Goal: Task Accomplishment & Management: Use online tool/utility

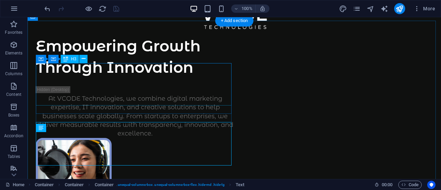
scroll to position [36, 0]
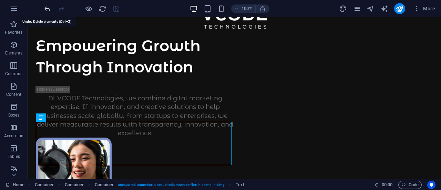
click at [43, 6] on icon "undo" at bounding box center [47, 9] width 8 height 8
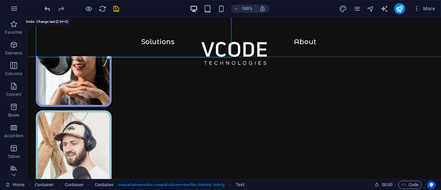
click at [43, 6] on icon "undo" at bounding box center [47, 9] width 8 height 8
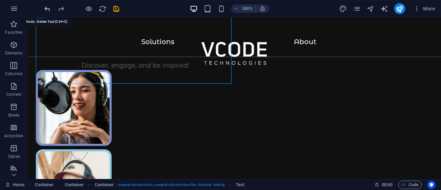
click at [43, 6] on icon "undo" at bounding box center [47, 9] width 8 height 8
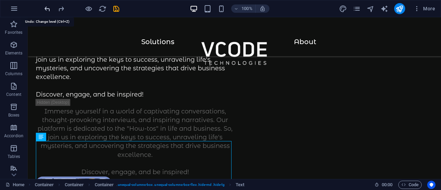
scroll to position [59, 0]
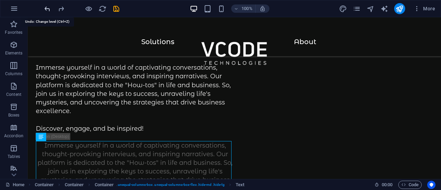
click at [43, 6] on icon "undo" at bounding box center [47, 9] width 8 height 8
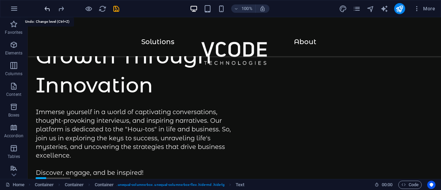
click at [43, 6] on icon "undo" at bounding box center [47, 9] width 8 height 8
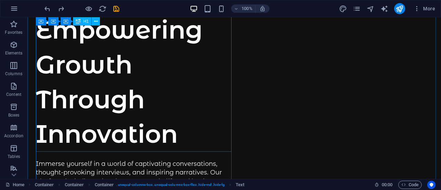
scroll to position [0, 0]
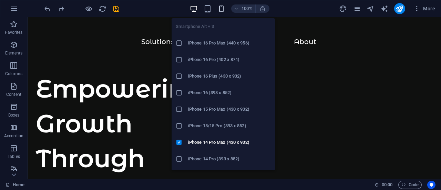
click at [218, 6] on icon "button" at bounding box center [221, 9] width 8 height 8
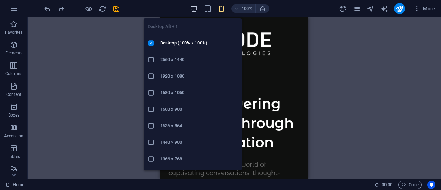
click at [197, 11] on icon "button" at bounding box center [194, 9] width 8 height 8
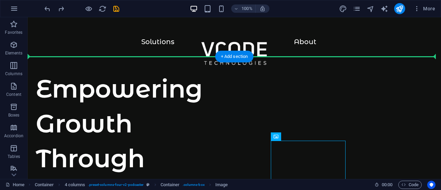
drag, startPoint x: 310, startPoint y: 157, endPoint x: 307, endPoint y: 106, distance: 51.8
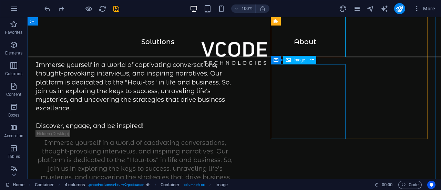
scroll to position [159, 0]
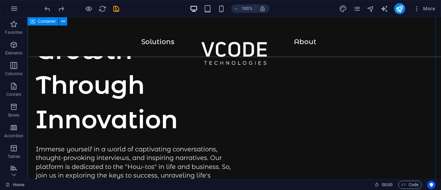
scroll to position [186, 0]
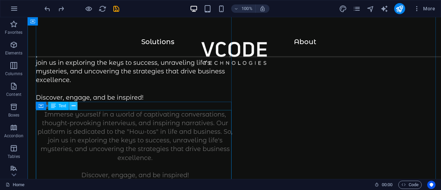
click at [74, 109] on icon at bounding box center [74, 105] width 4 height 7
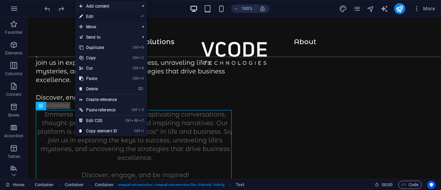
click at [113, 13] on link "⏎ Edit" at bounding box center [98, 16] width 46 height 10
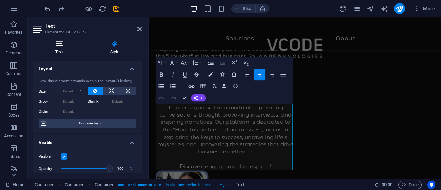
click at [56, 44] on icon at bounding box center [59, 44] width 52 height 7
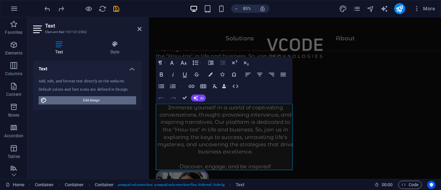
click at [78, 101] on span "Edit design" at bounding box center [91, 100] width 85 height 8
select select "px"
select select "600"
select select "px"
select select "rem"
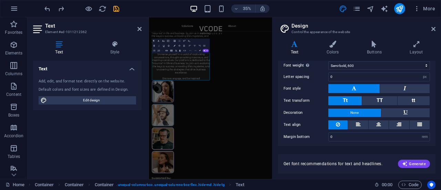
scroll to position [0, 0]
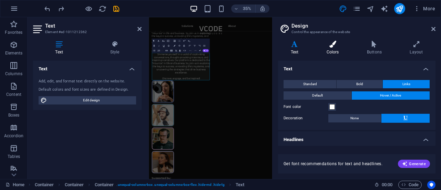
click at [326, 50] on h4 "Colors" at bounding box center [334, 48] width 40 height 14
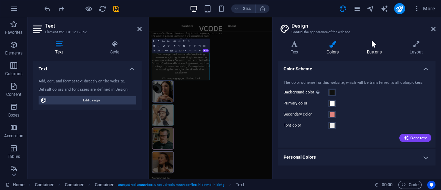
click at [374, 51] on h4 "Buttons" at bounding box center [375, 48] width 43 height 14
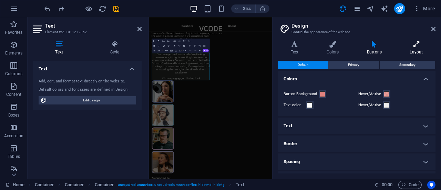
click at [415, 47] on icon at bounding box center [416, 44] width 38 height 7
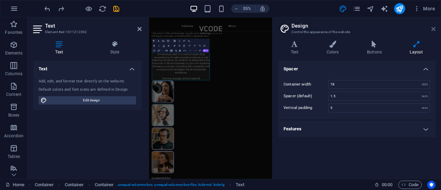
click at [432, 30] on icon at bounding box center [433, 29] width 4 height 6
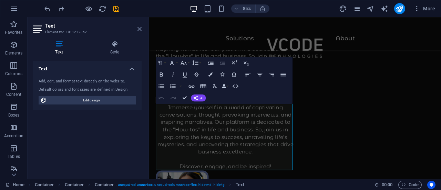
click at [139, 27] on icon at bounding box center [139, 29] width 4 height 6
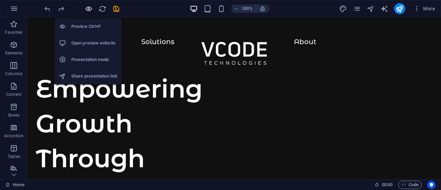
click at [91, 6] on icon "button" at bounding box center [89, 9] width 8 height 8
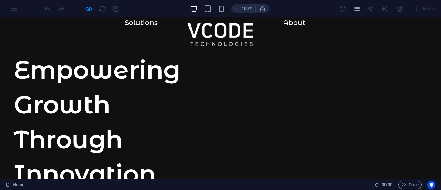
scroll to position [19, 0]
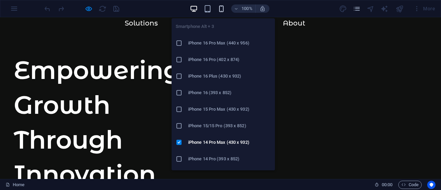
click at [220, 11] on icon "button" at bounding box center [221, 9] width 8 height 8
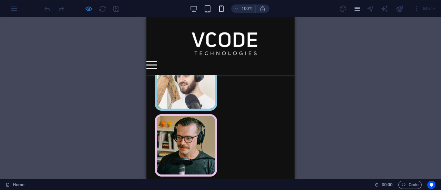
scroll to position [304, 0]
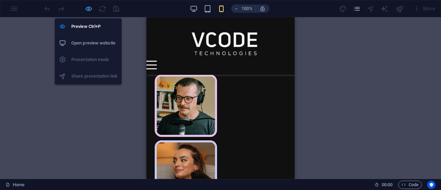
click at [88, 7] on icon "button" at bounding box center [89, 9] width 8 height 8
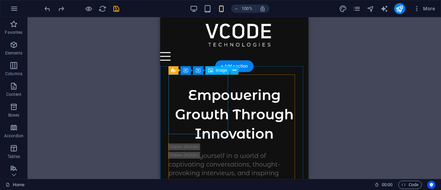
scroll to position [0, 0]
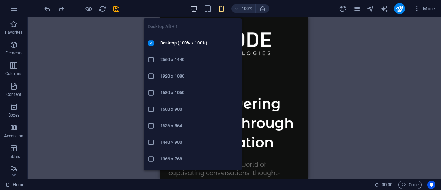
click at [195, 6] on icon "button" at bounding box center [194, 9] width 8 height 8
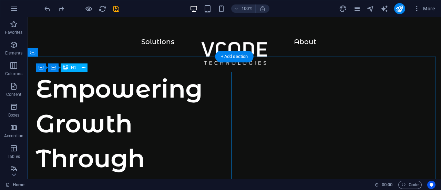
click at [98, 85] on div "Empowering Growth Through Innovation" at bounding box center [135, 140] width 198 height 139
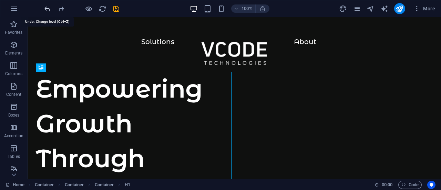
click at [49, 10] on icon "undo" at bounding box center [47, 9] width 8 height 8
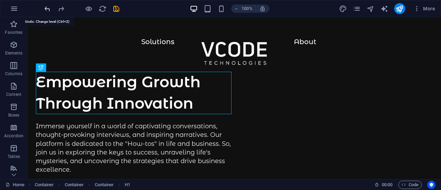
click at [48, 9] on icon "undo" at bounding box center [47, 9] width 8 height 8
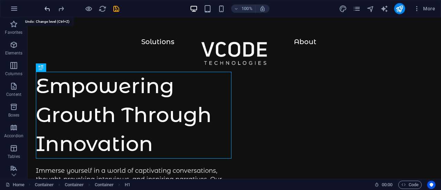
click at [48, 9] on icon "undo" at bounding box center [47, 9] width 8 height 8
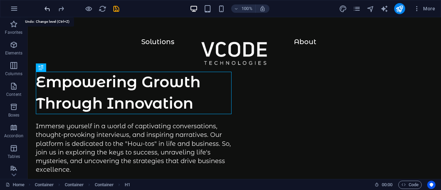
click at [48, 9] on icon "undo" at bounding box center [47, 9] width 8 height 8
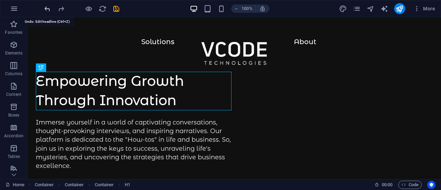
click at [48, 9] on icon "undo" at bounding box center [47, 9] width 8 height 8
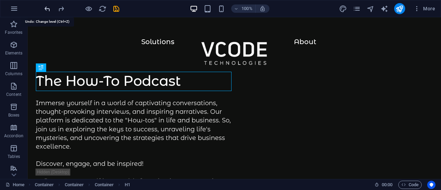
click at [48, 9] on icon "undo" at bounding box center [47, 9] width 8 height 8
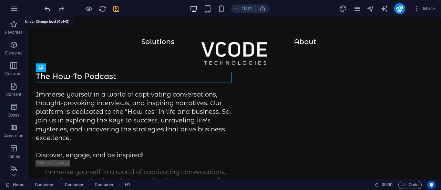
click at [48, 9] on icon "undo" at bounding box center [47, 9] width 8 height 8
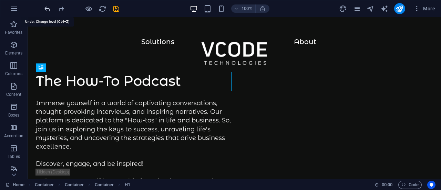
click at [48, 9] on icon "undo" at bounding box center [47, 9] width 8 height 8
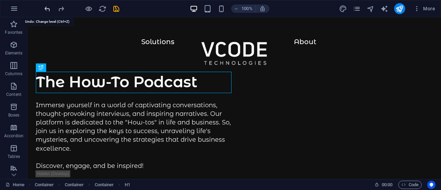
click at [48, 9] on icon "undo" at bounding box center [47, 9] width 8 height 8
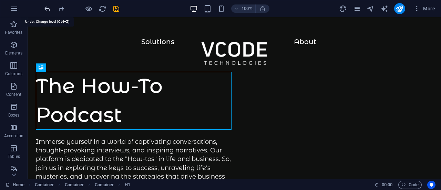
click at [48, 9] on icon "undo" at bounding box center [47, 9] width 8 height 8
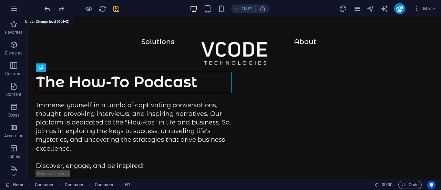
click at [48, 9] on icon "undo" at bounding box center [47, 9] width 8 height 8
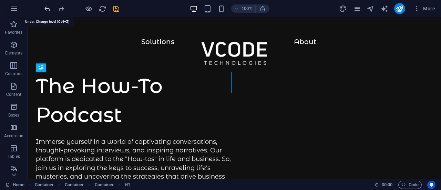
click at [48, 9] on icon "undo" at bounding box center [47, 9] width 8 height 8
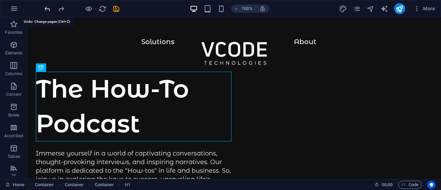
click at [48, 9] on icon "undo" at bounding box center [47, 9] width 8 height 8
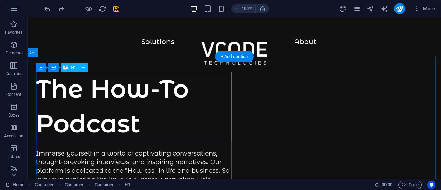
click at [130, 101] on div "The How-To Podcast" at bounding box center [135, 106] width 198 height 70
click at [143, 105] on div "The How-To Podcast" at bounding box center [135, 106] width 198 height 70
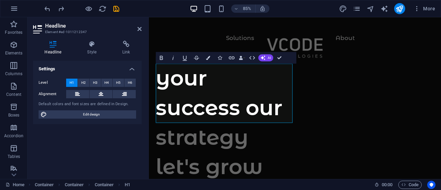
scroll to position [148, 2]
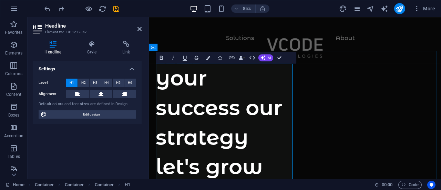
click at [174, 90] on h1 "your success our strategy let's grow together" at bounding box center [239, 158] width 164 height 174
click at [159, 124] on h1 "Your success our strategy let's grow together" at bounding box center [239, 158] width 164 height 174
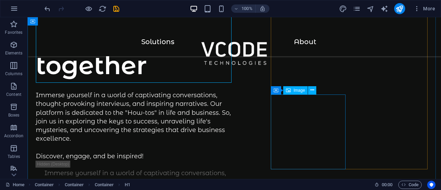
scroll to position [0, 0]
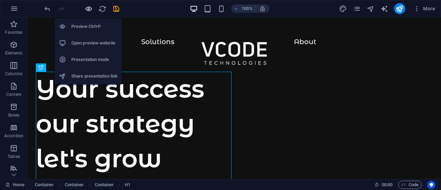
click at [88, 8] on icon "button" at bounding box center [89, 9] width 8 height 8
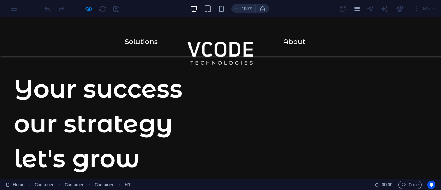
scroll to position [52, 0]
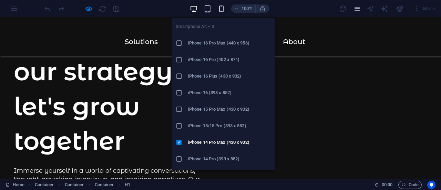
click at [223, 11] on icon "button" at bounding box center [221, 9] width 8 height 8
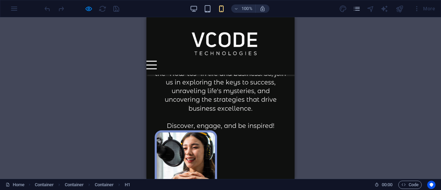
scroll to position [117, 0]
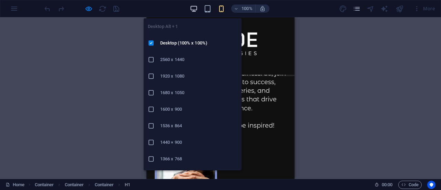
click at [196, 5] on icon "button" at bounding box center [194, 9] width 8 height 8
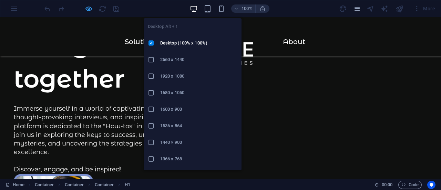
scroll to position [107, 0]
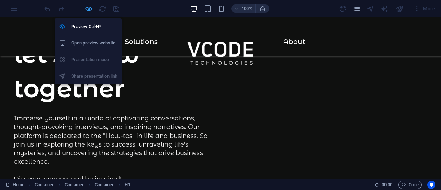
click at [85, 11] on icon "button" at bounding box center [89, 9] width 8 height 8
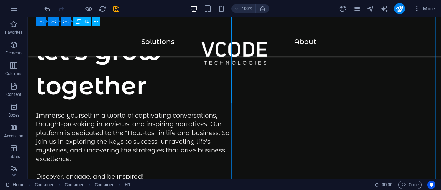
click at [163, 79] on div "Your success our strategy let's grow together" at bounding box center [135, 33] width 198 height 139
click at [158, 89] on div "Your success our strategy let's grow together" at bounding box center [135, 33] width 198 height 139
click at [159, 87] on div "Your success our strategy let's grow together" at bounding box center [135, 33] width 198 height 139
click at [147, 87] on div "Your success our strategy let's grow together" at bounding box center [135, 33] width 198 height 139
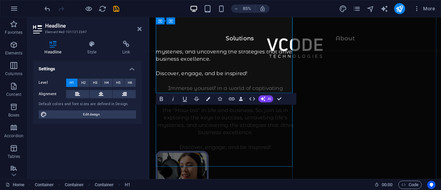
scroll to position [110, 0]
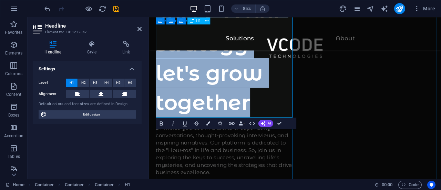
click at [271, 114] on h1 "Your success our strategy let's grow together" at bounding box center [239, 48] width 164 height 174
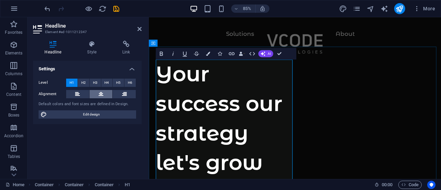
scroll to position [5, 0]
click at [79, 79] on button "H2" at bounding box center [83, 83] width 11 height 8
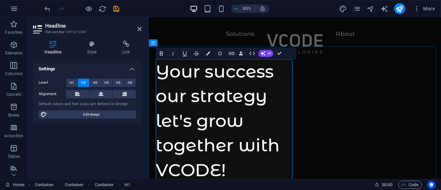
click at [224, 82] on h2 "Your success our strategy let's grow together with VCODE!" at bounding box center [239, 138] width 164 height 145
click at [170, 113] on h2 "Your Success our strategy let's grow together with VCODE!" at bounding box center [239, 138] width 164 height 145
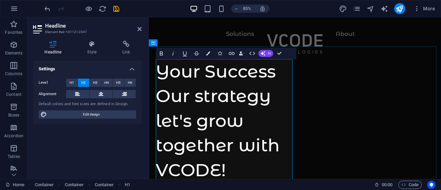
click at [213, 111] on h2 "Your Success Our strategy let's grow together with VCODE!" at bounding box center [239, 138] width 164 height 145
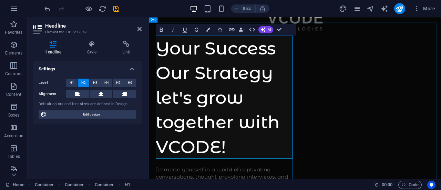
scroll to position [33, 0]
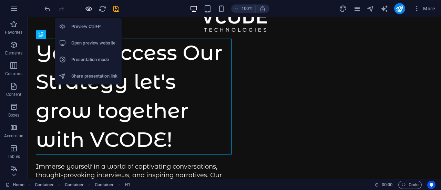
click at [85, 7] on icon "button" at bounding box center [89, 9] width 8 height 8
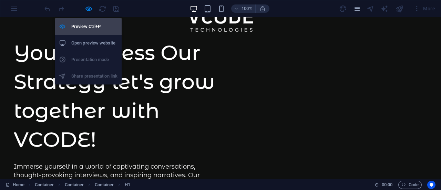
click at [91, 30] on h6 "Preview Ctrl+P" at bounding box center [94, 26] width 46 height 8
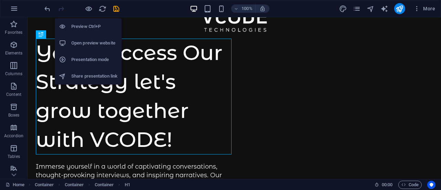
click at [91, 30] on h6 "Preview Ctrl+P" at bounding box center [94, 26] width 46 height 8
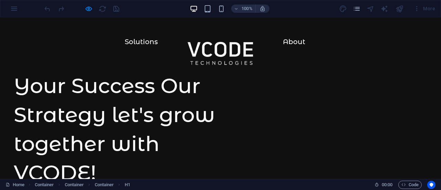
scroll to position [27, 0]
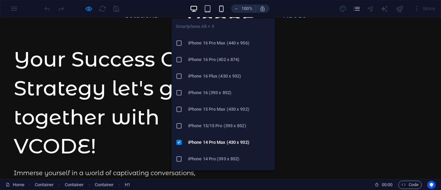
click at [222, 8] on icon "button" at bounding box center [221, 9] width 8 height 8
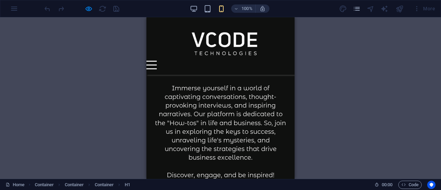
scroll to position [55, 0]
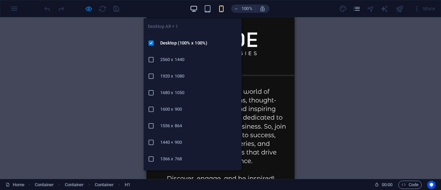
click at [192, 7] on icon "button" at bounding box center [194, 9] width 8 height 8
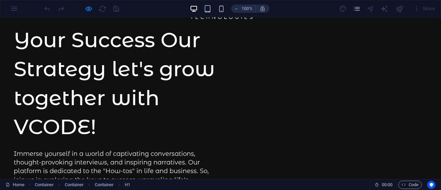
scroll to position [0, 0]
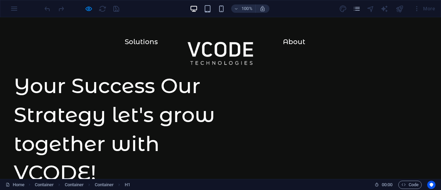
click at [160, 86] on h2 "Your Success Our Strategy let's grow together with VCODE!" at bounding box center [117, 129] width 207 height 116
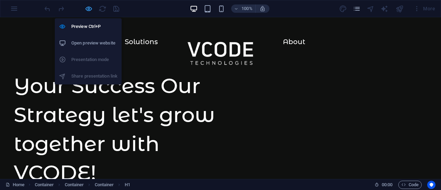
click at [87, 5] on icon "button" at bounding box center [89, 9] width 8 height 8
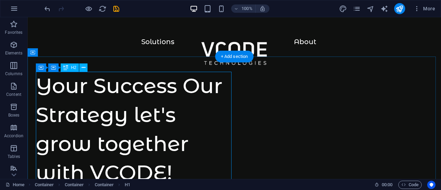
click at [186, 86] on div "Your Success Our Strategy let's grow together with VCODE!" at bounding box center [135, 129] width 198 height 116
click at [183, 85] on div "Your Success Our Strategy let's grow together with VCODE!" at bounding box center [135, 129] width 198 height 116
click at [183, 84] on div "Your Success Our Strategy let's grow together with VCODE!" at bounding box center [135, 129] width 198 height 116
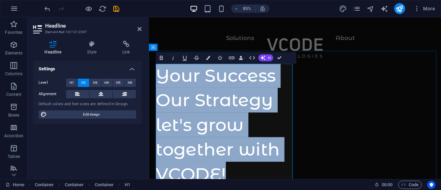
click at [297, 88] on h2 "Your Success Our Strategy let's grow together with VCODE!" at bounding box center [239, 143] width 164 height 145
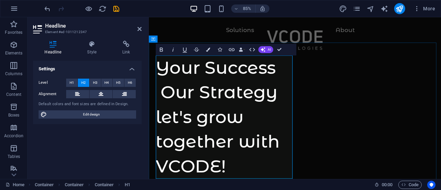
scroll to position [10, 0]
click at [269, 130] on h2 "Your Success ‌ Our Strategy let's grow together with VCODE!" at bounding box center [239, 134] width 164 height 145
click at [302, 113] on h2 "Your Success ‌ Our Strategy let's grow together with VCODE!" at bounding box center [239, 134] width 164 height 145
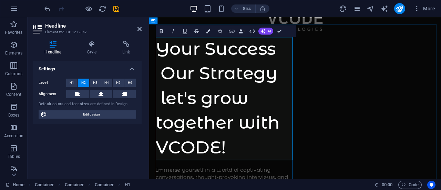
scroll to position [31, 0]
click at [303, 138] on h2 "Your Success ‌ Our Strategy ‌ let's grow together with VCODE!" at bounding box center [239, 112] width 164 height 145
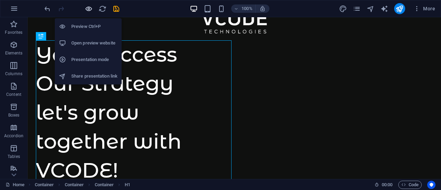
click at [85, 8] on icon "button" at bounding box center [89, 9] width 8 height 8
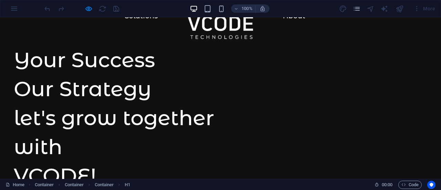
scroll to position [25, 0]
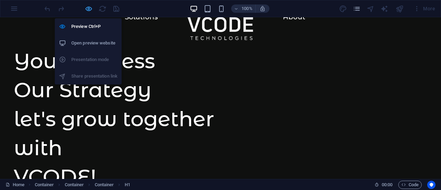
click at [88, 9] on icon "button" at bounding box center [89, 9] width 8 height 8
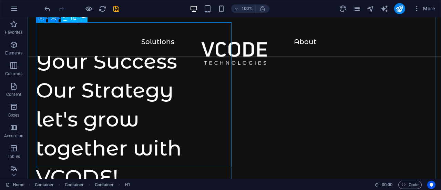
scroll to position [52, 0]
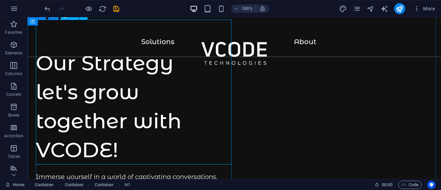
click at [114, 136] on div "Your Success Our Strategy let's grow together with VCODE!" at bounding box center [135, 92] width 198 height 145
click at [148, 138] on div "Your Success Our Strategy let's grow together with VCODE!" at bounding box center [135, 92] width 198 height 145
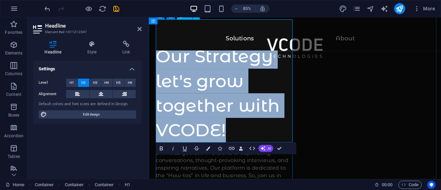
click at [162, 153] on h2 "Your Success Our Strategy let's grow together with VCODE!" at bounding box center [239, 92] width 164 height 145
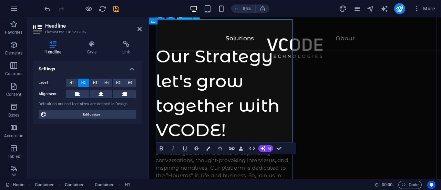
click at [261, 98] on h2 "Your Success Our Strategy let's grow together with VCODE!" at bounding box center [239, 92] width 164 height 145
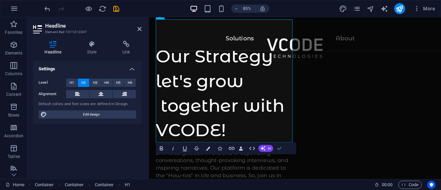
drag, startPoint x: 282, startPoint y: 149, endPoint x: 203, endPoint y: 31, distance: 142.5
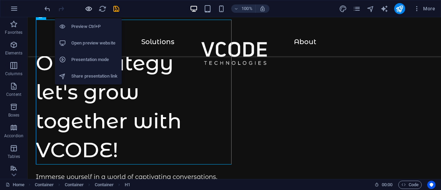
click at [87, 6] on icon "button" at bounding box center [89, 9] width 8 height 8
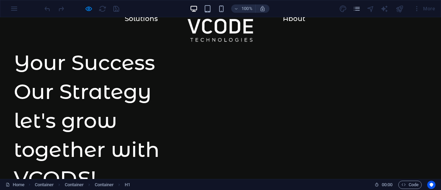
scroll to position [0, 0]
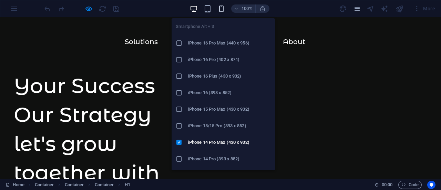
click at [218, 8] on icon "button" at bounding box center [221, 9] width 8 height 8
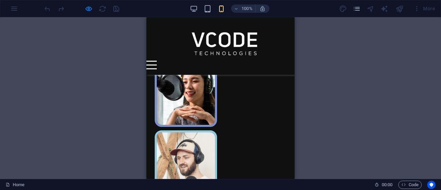
scroll to position [192, 0]
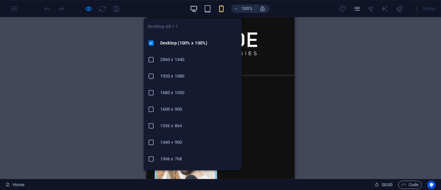
click at [194, 7] on icon "button" at bounding box center [194, 9] width 8 height 8
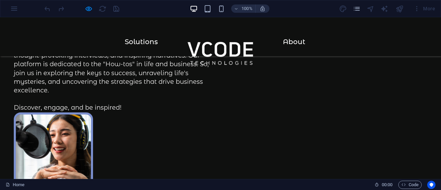
scroll to position [0, 0]
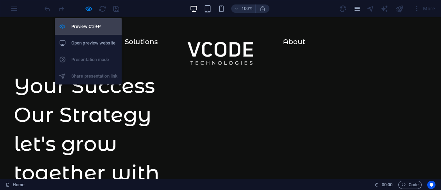
click at [85, 21] on li "Preview Ctrl+P" at bounding box center [88, 26] width 67 height 17
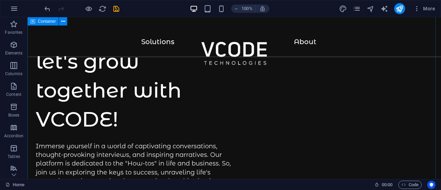
scroll to position [87, 0]
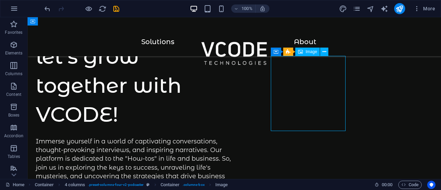
select select "%"
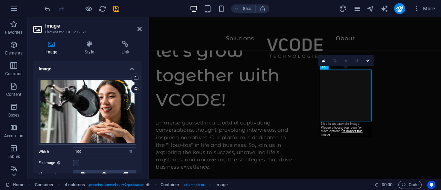
scroll to position [21, 0]
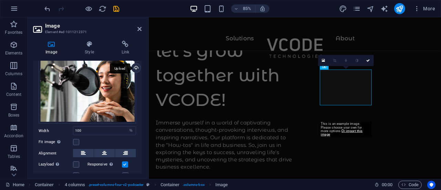
click at [136, 68] on div "Upload" at bounding box center [135, 68] width 10 height 10
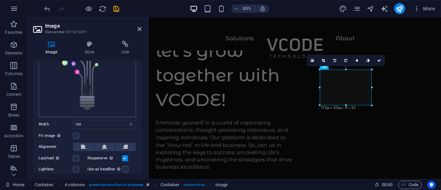
scroll to position [0, 0]
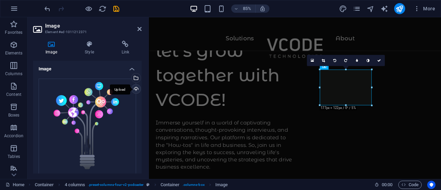
click at [134, 90] on div "Upload" at bounding box center [135, 89] width 10 height 10
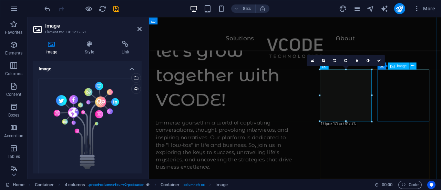
select select "%"
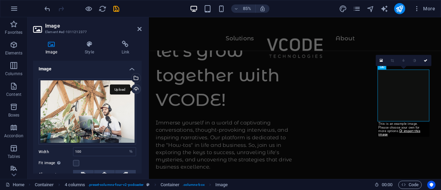
click at [132, 88] on div "Upload" at bounding box center [135, 89] width 10 height 10
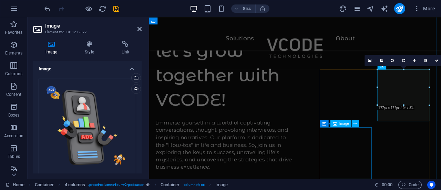
select select "%"
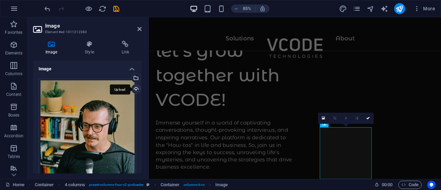
click at [134, 89] on div "Upload" at bounding box center [135, 89] width 10 height 10
click at [116, 6] on icon "save" at bounding box center [116, 9] width 8 height 8
checkbox input "false"
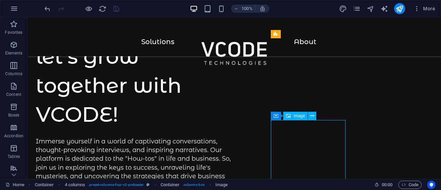
select select "%"
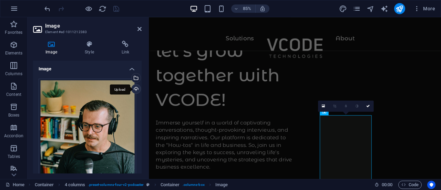
click at [135, 88] on div "Upload" at bounding box center [135, 89] width 10 height 10
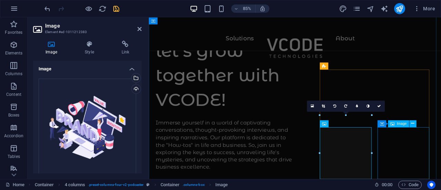
drag, startPoint x: 447, startPoint y: 166, endPoint x: 477, endPoint y: 23, distance: 146.2
select select "%"
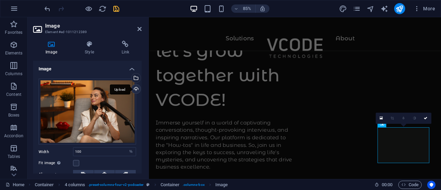
click at [135, 89] on div "Upload" at bounding box center [135, 89] width 10 height 10
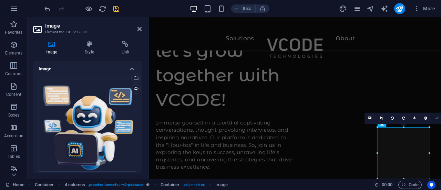
click at [434, 118] on link at bounding box center [436, 117] width 11 height 11
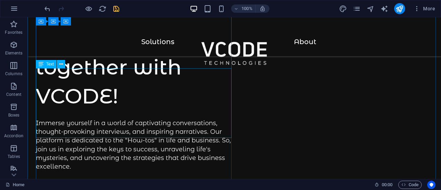
scroll to position [166, 0]
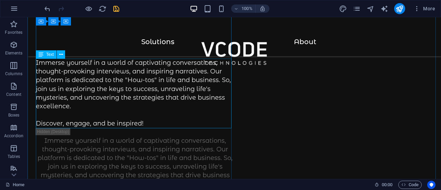
click at [139, 78] on div "Immerse yourself in a world of captivating conversations, thought-provoking int…" at bounding box center [135, 94] width 198 height 70
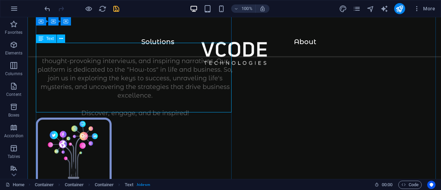
scroll to position [144, 0]
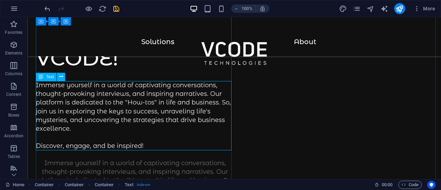
click at [147, 99] on div "Immerse yourself in a world of captivating conversations, thought-provoking int…" at bounding box center [135, 116] width 198 height 70
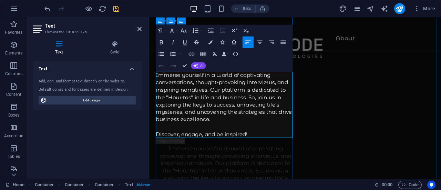
click at [211, 125] on p "Immerse yourself in a world of captivating conversations, thought-provoking int…" at bounding box center [239, 120] width 164 height 78
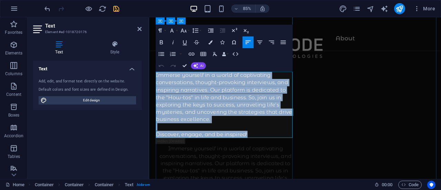
copy p "Immerse yourself in a world of captivating conversations, thought-provoking int…"
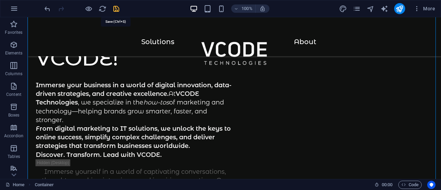
click at [117, 11] on icon "save" at bounding box center [116, 9] width 8 height 8
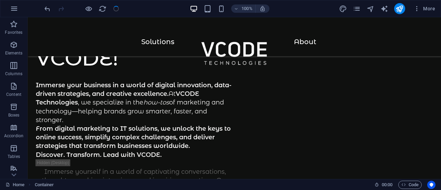
checkbox input "false"
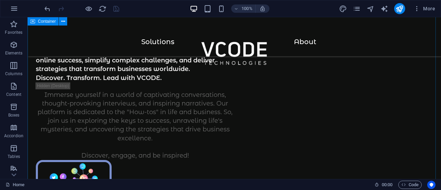
scroll to position [224, 0]
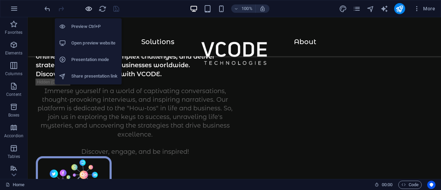
click at [88, 6] on icon "button" at bounding box center [89, 9] width 8 height 8
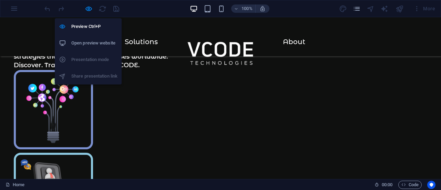
drag, startPoint x: 88, startPoint y: 45, endPoint x: 83, endPoint y: 45, distance: 4.5
click at [83, 45] on h6 "Open preview website" at bounding box center [94, 43] width 46 height 8
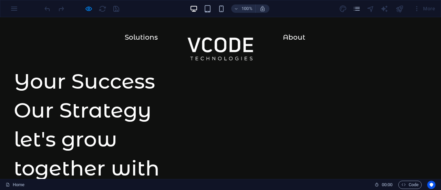
scroll to position [0, 0]
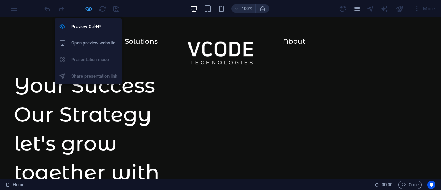
click at [87, 7] on icon "button" at bounding box center [89, 9] width 8 height 8
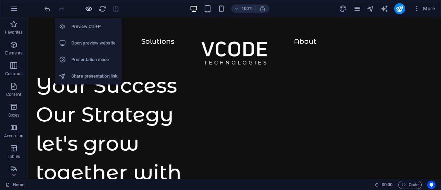
click at [87, 9] on icon "button" at bounding box center [89, 9] width 8 height 8
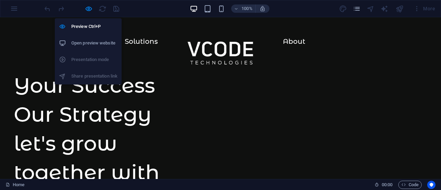
click at [89, 45] on h6 "Open preview website" at bounding box center [94, 43] width 46 height 8
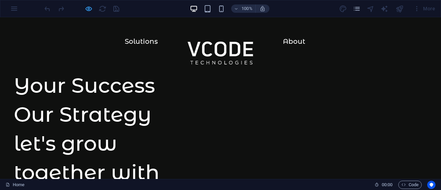
drag, startPoint x: 235, startPoint y: 92, endPoint x: 84, endPoint y: 7, distance: 173.2
click at [85, 7] on icon "button" at bounding box center [89, 9] width 8 height 8
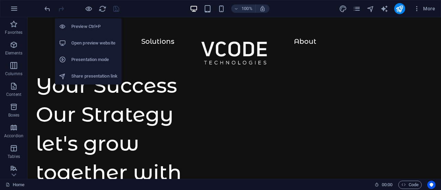
click at [91, 43] on h6 "Open preview website" at bounding box center [94, 43] width 46 height 8
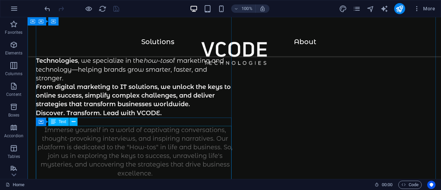
scroll to position [185, 0]
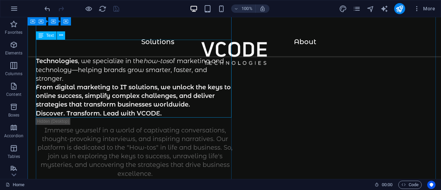
click at [147, 105] on div "Immerse your business in a world of digital innovation, data-driven strategies,…" at bounding box center [135, 79] width 198 height 78
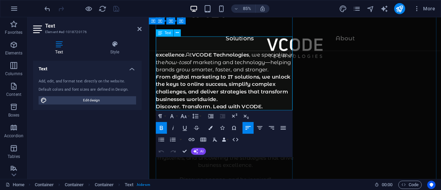
click at [245, 109] on p "From digital marketing to IT solutions, we unlock the keys to online success, s…" at bounding box center [239, 100] width 164 height 35
click at [350, 171] on div "Your Success Our Strategy let's grow together with VCODE! Immerse your business…" at bounding box center [321, 188] width 344 height 713
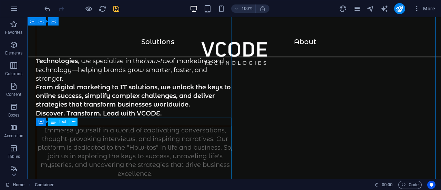
click at [162, 144] on div "Immerse yourself in a world of captivating conversations, thought-provoking int…" at bounding box center [135, 161] width 198 height 70
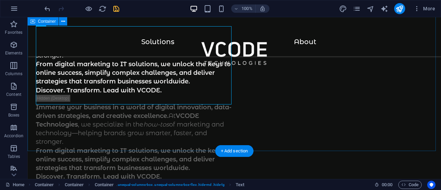
scroll to position [297, 0]
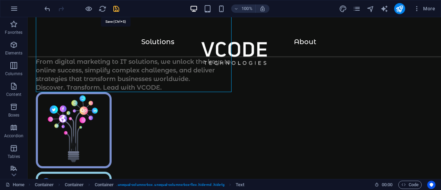
click at [116, 9] on icon "save" at bounding box center [116, 9] width 8 height 8
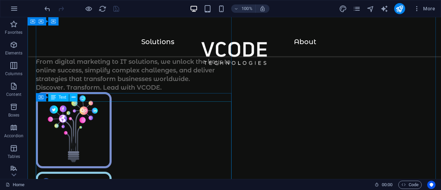
scroll to position [209, 0]
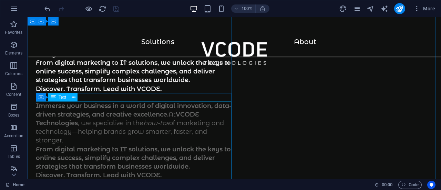
click at [156, 139] on div "Immerse your business in a world of digital innovation, data-driven strategies,…" at bounding box center [135, 141] width 198 height 78
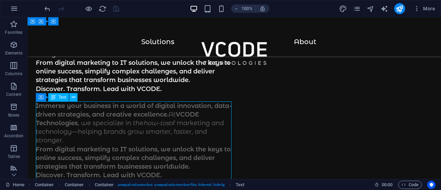
click at [156, 139] on div "Immerse your business in a world of digital innovation, data-driven strategies,…" at bounding box center [135, 141] width 198 height 78
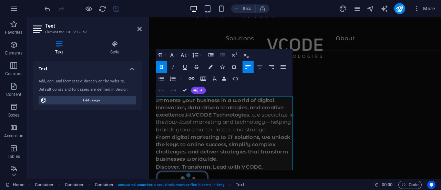
click at [261, 68] on icon "button" at bounding box center [259, 66] width 7 height 7
click at [252, 129] on strong "VCODE Technologies" at bounding box center [233, 132] width 67 height 8
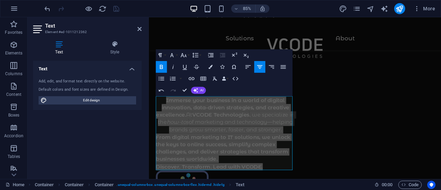
click at [257, 66] on icon "button" at bounding box center [259, 66] width 7 height 7
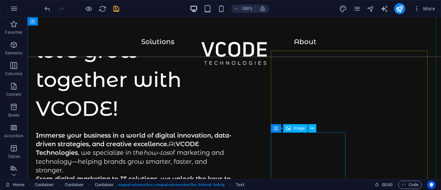
scroll to position [93, 0]
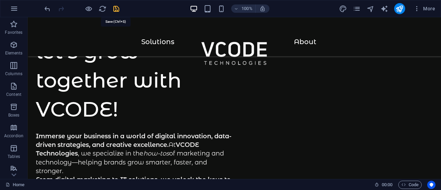
click at [115, 9] on icon "save" at bounding box center [116, 9] width 8 height 8
checkbox input "false"
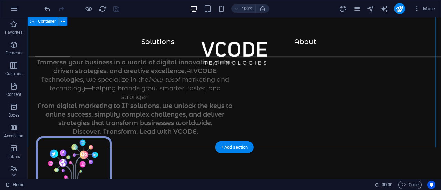
scroll to position [323, 0]
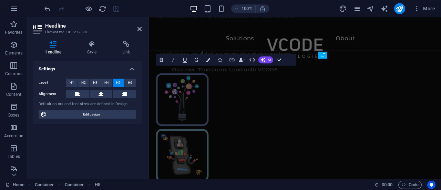
scroll to position [341, 0]
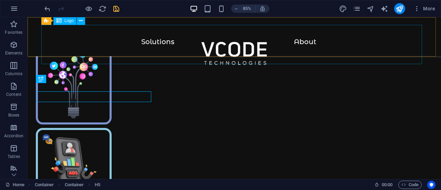
scroll to position [323, 0]
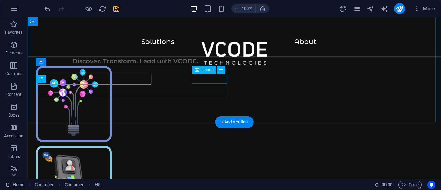
select select "px"
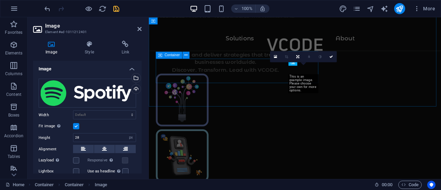
scroll to position [340, 0]
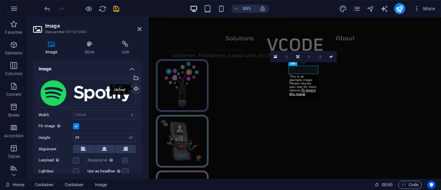
click at [135, 89] on div "Upload" at bounding box center [135, 89] width 10 height 10
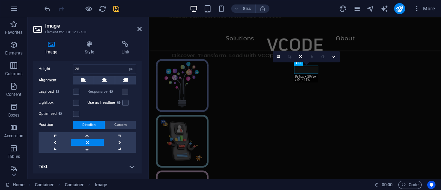
scroll to position [0, 0]
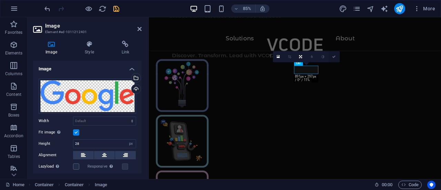
click at [335, 57] on icon at bounding box center [333, 56] width 3 height 3
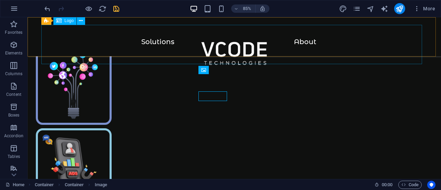
scroll to position [323, 0]
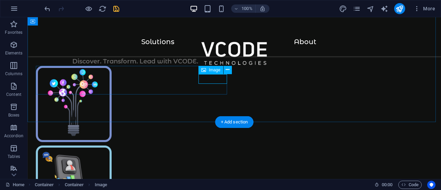
select select "px"
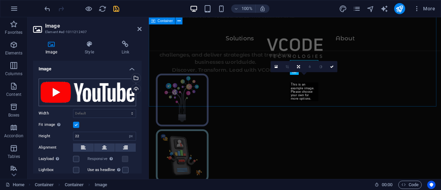
scroll to position [340, 0]
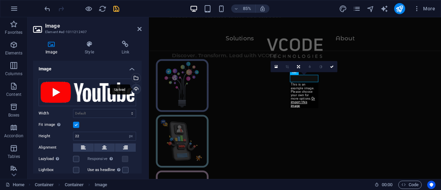
click at [136, 89] on div "Upload" at bounding box center [135, 89] width 10 height 10
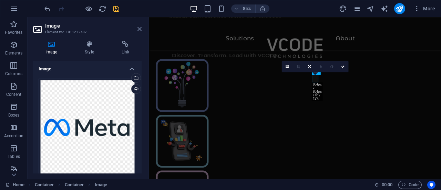
click at [138, 29] on icon at bounding box center [139, 29] width 4 height 6
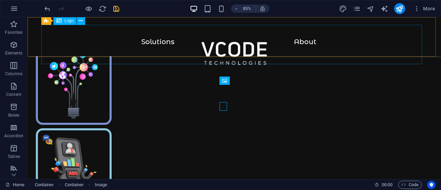
scroll to position [323, 0]
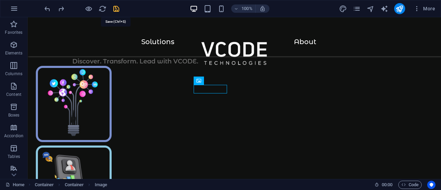
click at [116, 6] on icon "save" at bounding box center [116, 9] width 8 height 8
checkbox input "false"
